Goal: Task Accomplishment & Management: Use online tool/utility

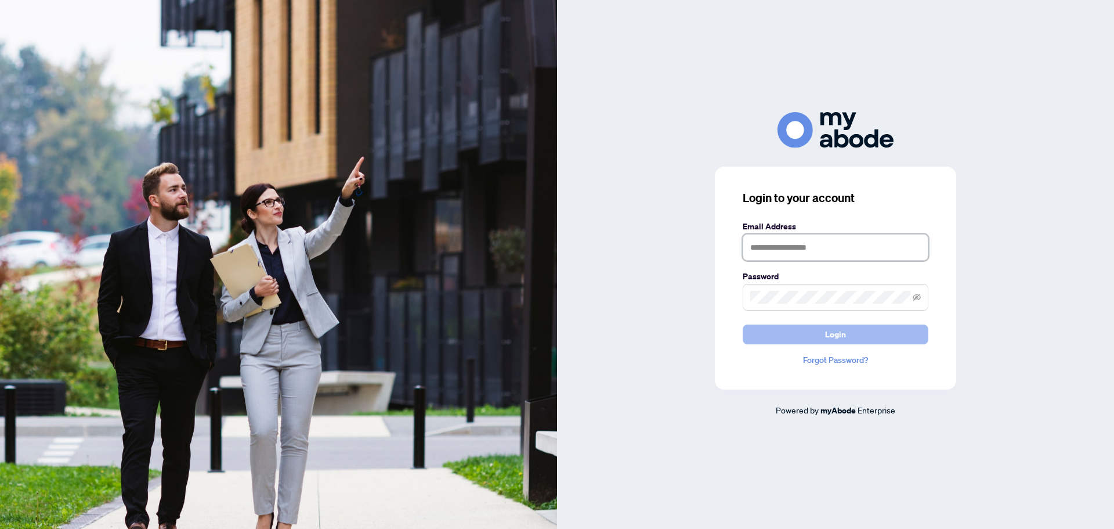
type input "**********"
click at [773, 335] on button "Login" at bounding box center [836, 334] width 186 height 20
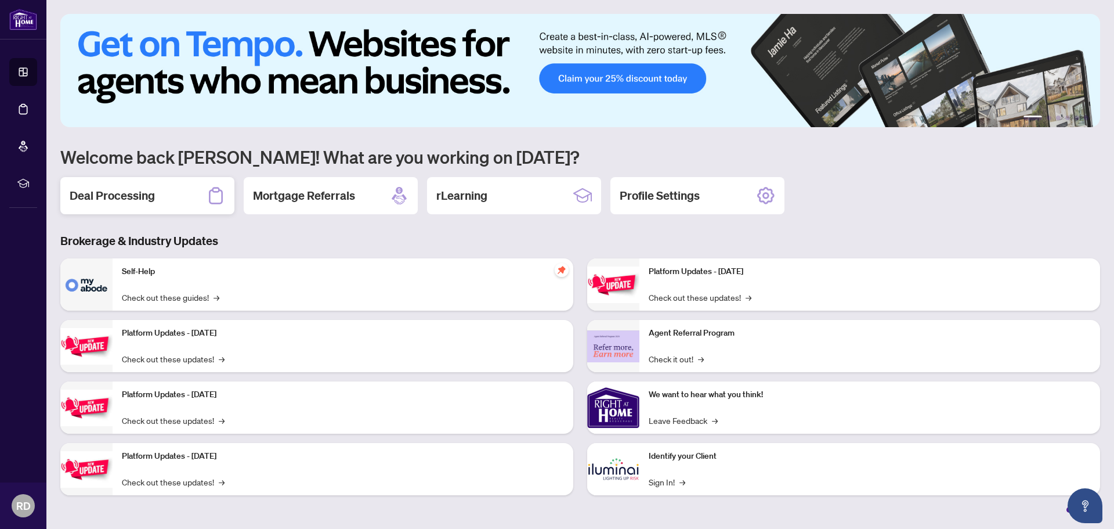
click at [181, 200] on div "Deal Processing" at bounding box center [147, 195] width 174 height 37
